Goal: Navigation & Orientation: Find specific page/section

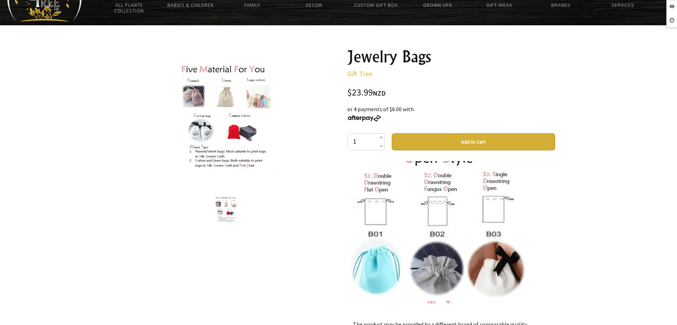
scroll to position [356, 0]
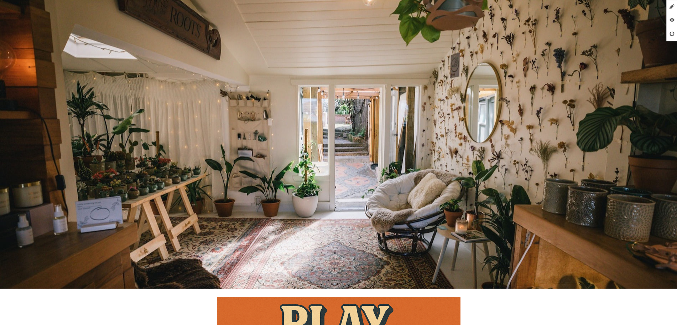
scroll to position [445, 0]
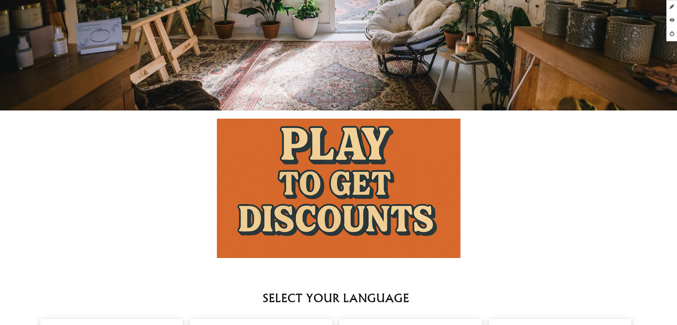
click at [375, 156] on img at bounding box center [339, 188] width 244 height 139
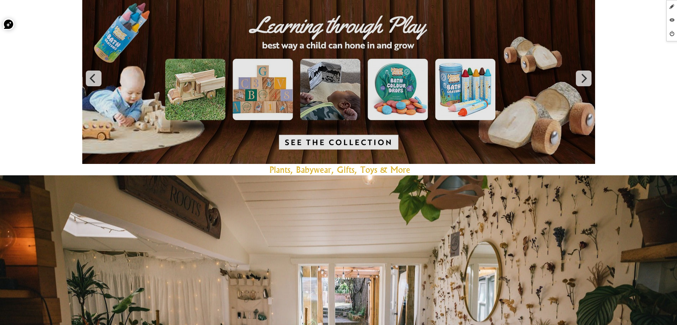
scroll to position [0, 0]
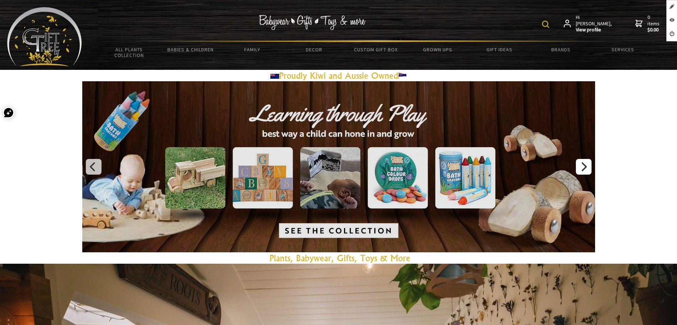
click at [582, 169] on icon "Next" at bounding box center [583, 166] width 9 height 9
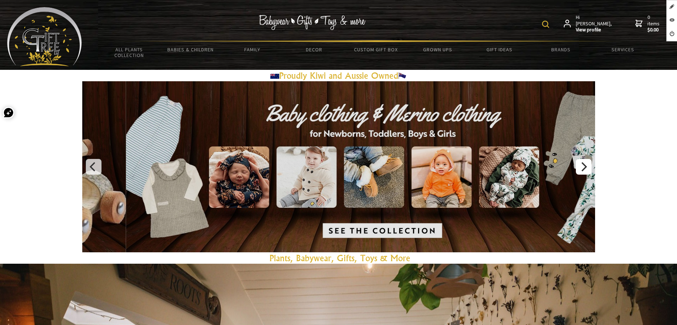
click at [591, 164] on button "Next" at bounding box center [584, 167] width 16 height 16
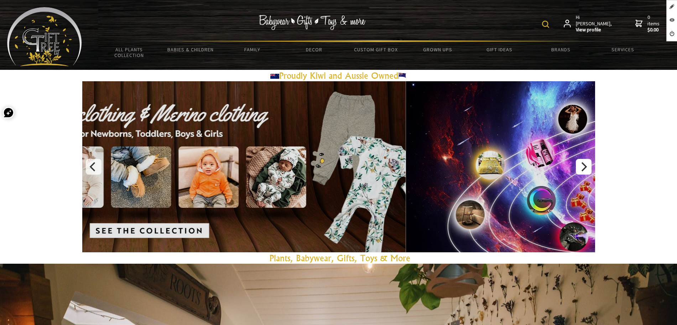
click at [591, 164] on button "Next" at bounding box center [584, 167] width 16 height 16
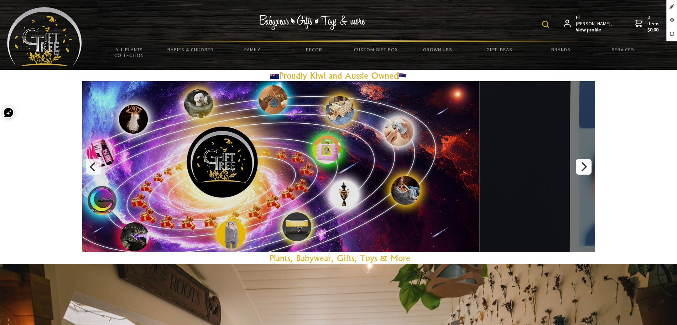
click at [591, 164] on button "Next" at bounding box center [584, 167] width 16 height 16
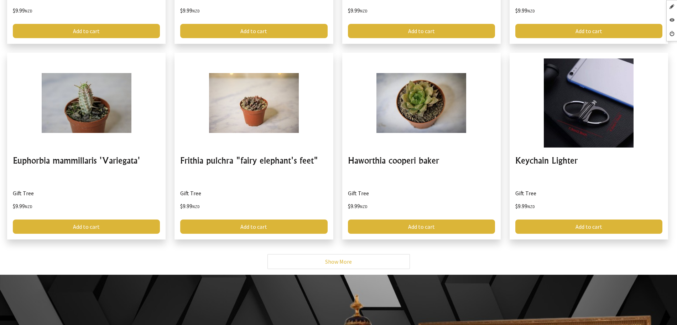
scroll to position [3836, 0]
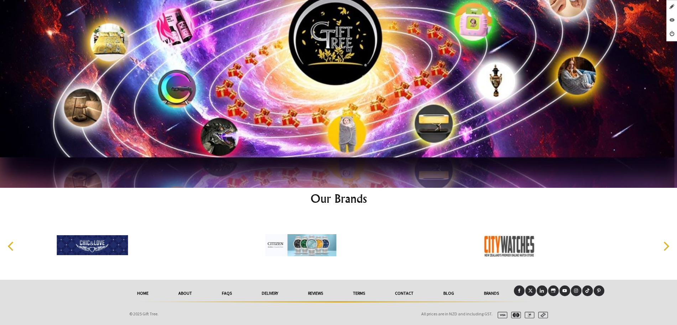
click at [450, 292] on link "Blog" at bounding box center [448, 293] width 41 height 16
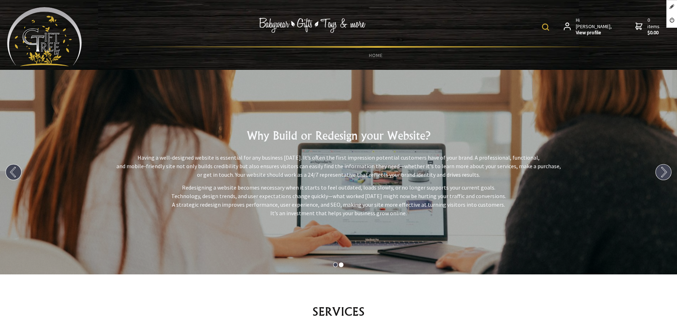
click at [36, 43] on img at bounding box center [44, 36] width 75 height 59
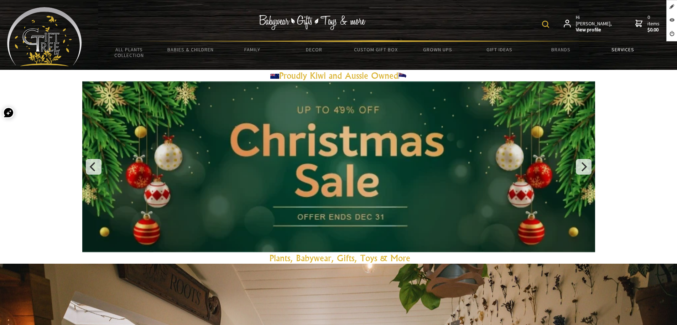
click at [609, 51] on link "Services" at bounding box center [623, 49] width 62 height 15
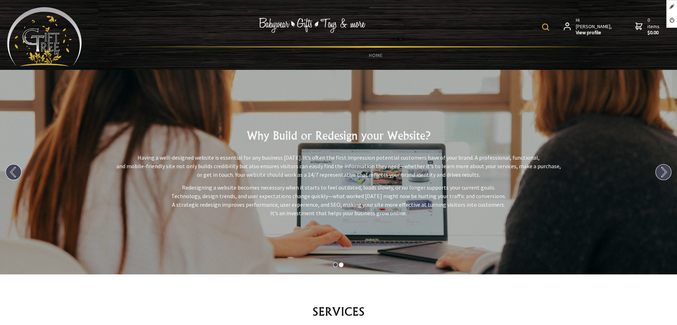
click at [67, 49] on img at bounding box center [44, 36] width 75 height 59
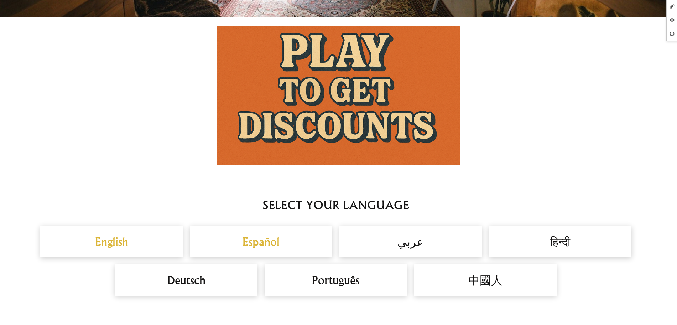
scroll to position [801, 0]
